Goal: Use online tool/utility

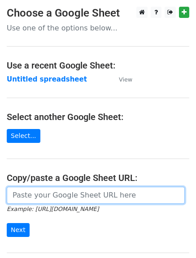
click at [60, 200] on input "url" at bounding box center [96, 195] width 178 height 17
paste input "[URL][DOMAIN_NAME]"
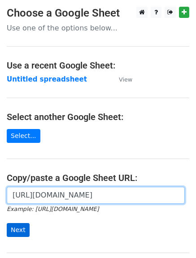
type input "https://docs.google.com/spreadsheets/d/1z-kXH7938CuLvB7m9jAB5_oc0n2IyCmgWc3o9tM…"
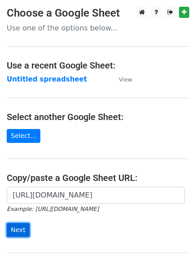
scroll to position [0, 0]
click at [11, 225] on input "Next" at bounding box center [18, 230] width 23 height 14
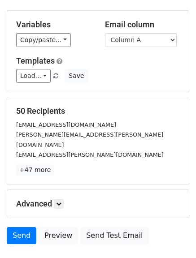
scroll to position [41, 0]
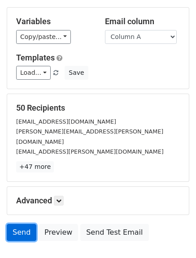
click at [17, 224] on link "Send" at bounding box center [22, 232] width 30 height 17
